Goal: Task Accomplishment & Management: Manage account settings

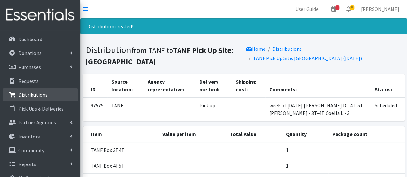
click at [30, 94] on p "Distributions" at bounding box center [32, 95] width 29 height 6
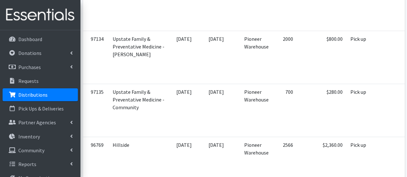
scroll to position [772, 0]
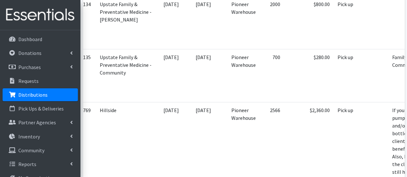
scroll to position [0, 57]
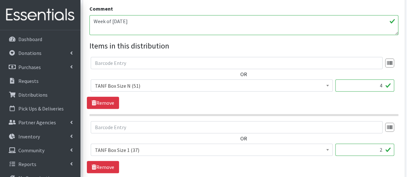
scroll to position [322, 0]
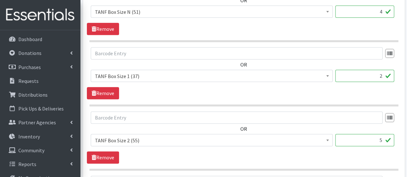
drag, startPoint x: 374, startPoint y: 74, endPoint x: 384, endPoint y: 76, distance: 9.8
click at [384, 76] on input "2" at bounding box center [364, 76] width 59 height 12
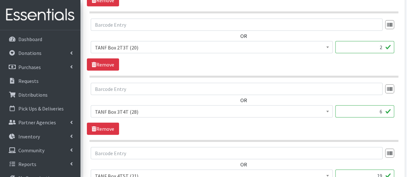
scroll to position [836, 0]
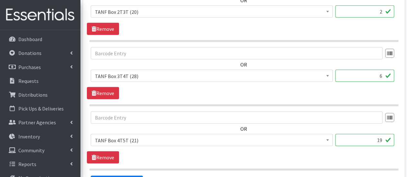
type input "3"
drag, startPoint x: 374, startPoint y: 134, endPoint x: 384, endPoint y: 135, distance: 10.0
click at [384, 135] on input "19" at bounding box center [364, 140] width 59 height 12
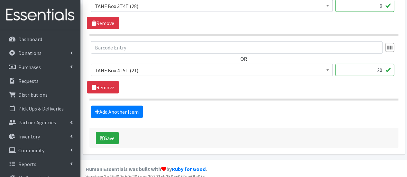
scroll to position [909, 0]
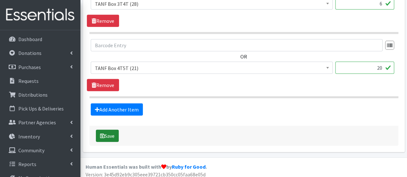
type input "20"
click at [107, 133] on button "Save" at bounding box center [107, 136] width 23 height 12
